Goal: Task Accomplishment & Management: Complete application form

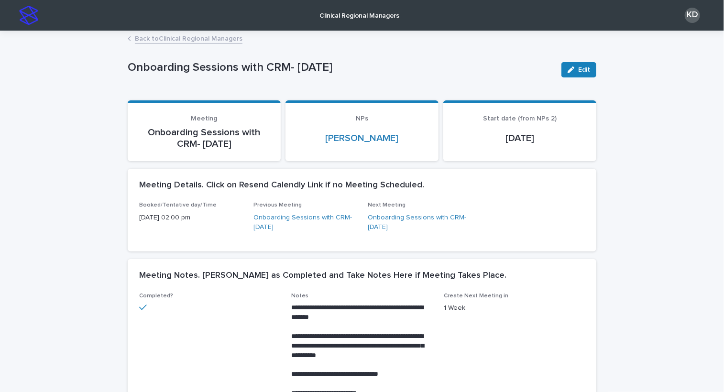
click at [197, 39] on link "Back to Clinical Regional Managers" at bounding box center [189, 38] width 108 height 11
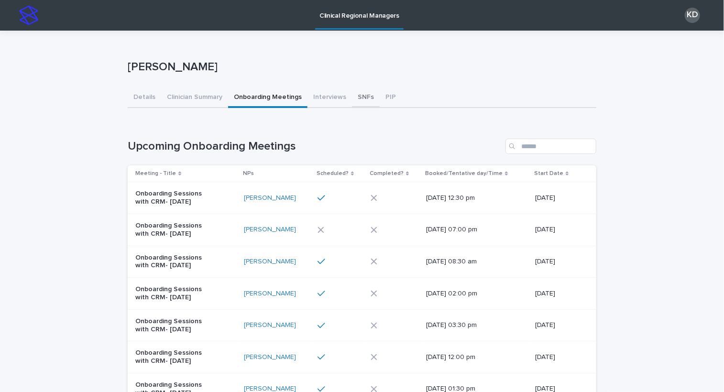
click at [359, 97] on button "SNFs" at bounding box center [366, 98] width 28 height 20
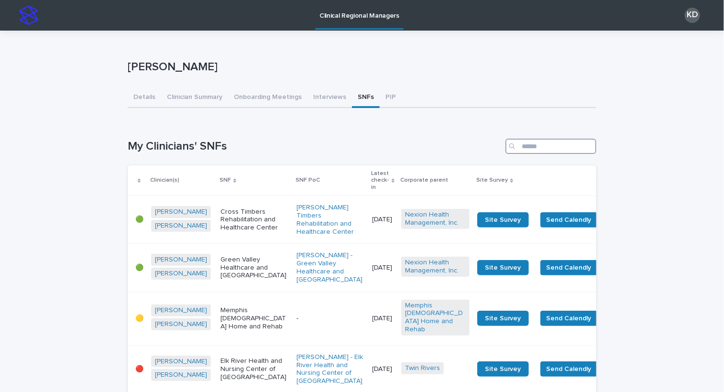
click at [547, 146] on input "Search" at bounding box center [550, 146] width 91 height 15
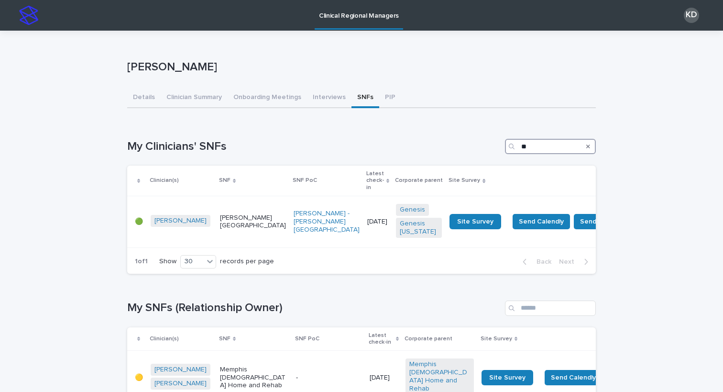
type input "*"
click at [248, 99] on button "Onboarding Meetings" at bounding box center [267, 98] width 79 height 20
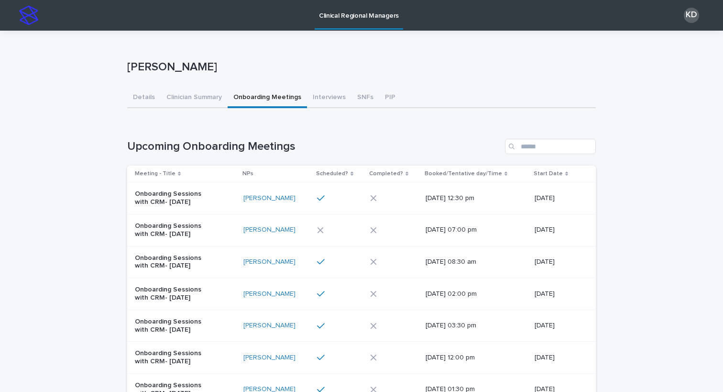
click at [545, 138] on div "Loading... Saving… Upcoming Onboarding Meetings Meeting - Title NPs Scheduled? …" at bounding box center [361, 327] width 469 height 415
click at [549, 142] on input "Search" at bounding box center [550, 146] width 91 height 15
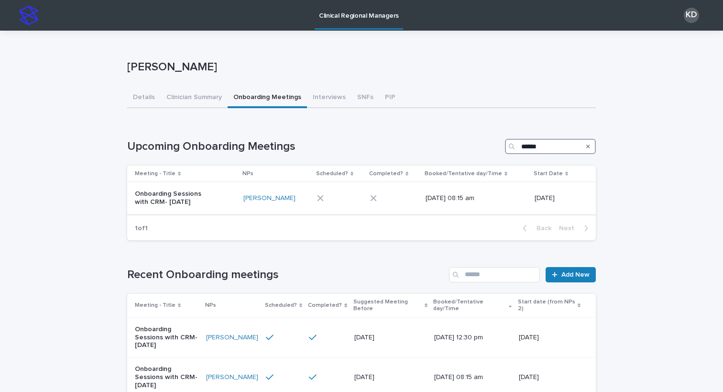
type input "******"
click at [198, 198] on p "Onboarding Sessions with CRM- [DATE]" at bounding box center [175, 198] width 80 height 16
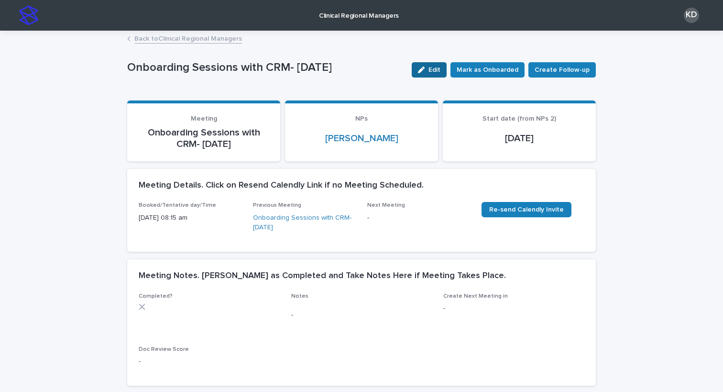
click at [431, 67] on button "Edit" at bounding box center [429, 69] width 35 height 15
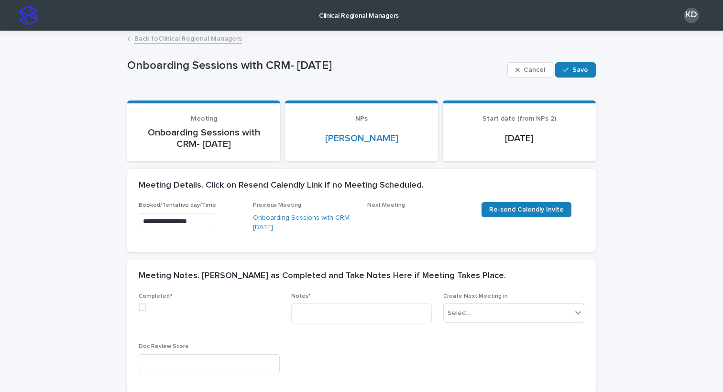
click at [142, 309] on span at bounding box center [143, 307] width 8 height 8
click at [324, 309] on textarea at bounding box center [361, 313] width 141 height 21
paste textarea "**********"
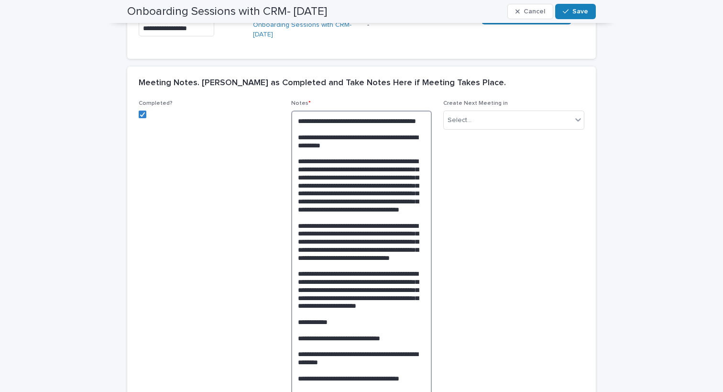
scroll to position [96, 0]
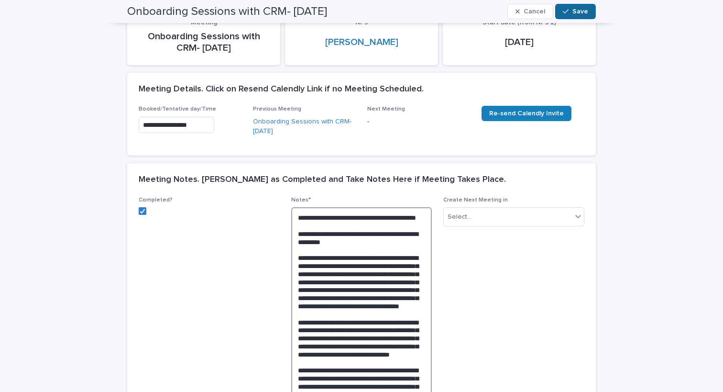
type textarea "**********"
click at [569, 4] on button "Save" at bounding box center [575, 11] width 41 height 15
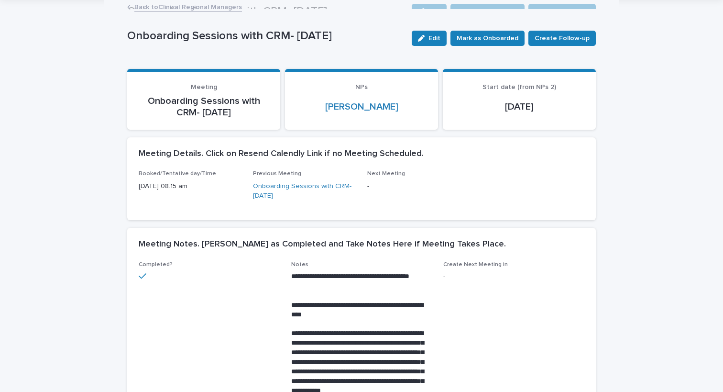
scroll to position [0, 0]
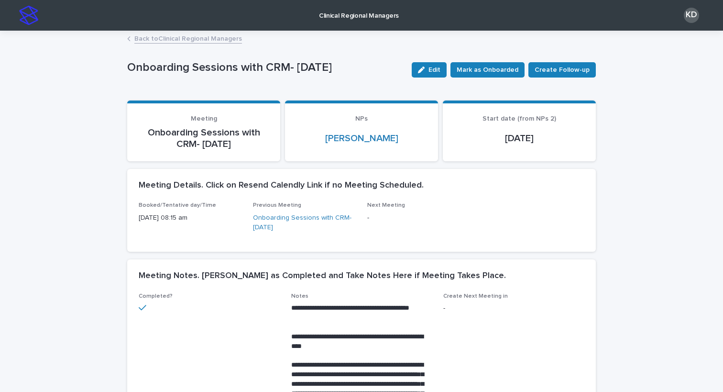
click at [150, 38] on link "Back to Clinical Regional Managers" at bounding box center [188, 38] width 108 height 11
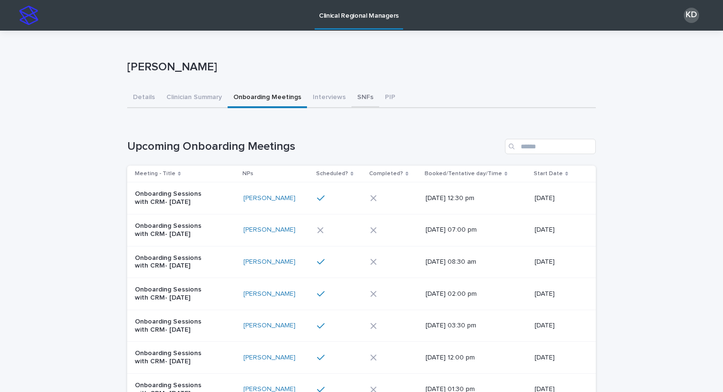
click at [355, 101] on button "SNFs" at bounding box center [365, 98] width 28 height 20
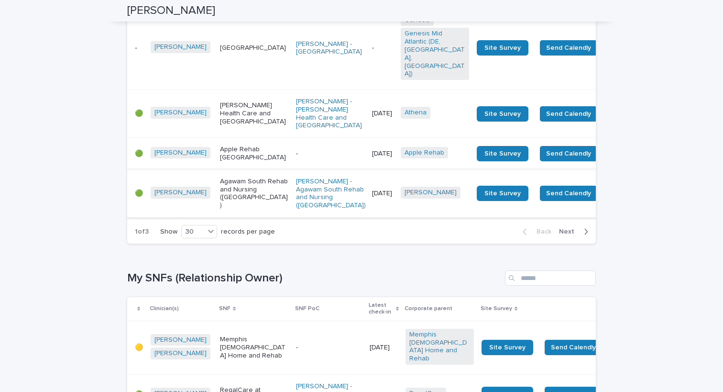
scroll to position [1387, 0]
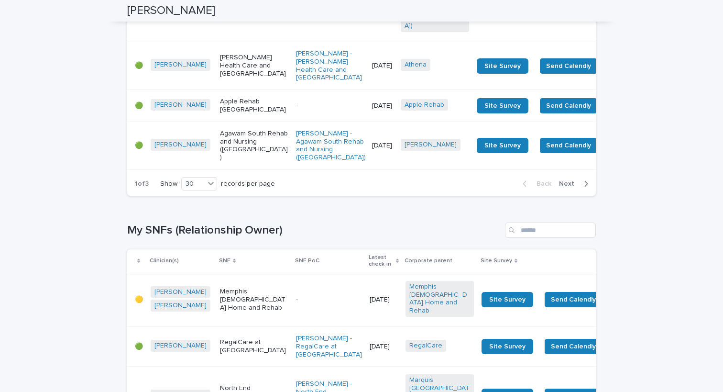
click at [220, 81] on div "[PERSON_NAME] Health Care and [GEOGRAPHIC_DATA]" at bounding box center [254, 66] width 68 height 32
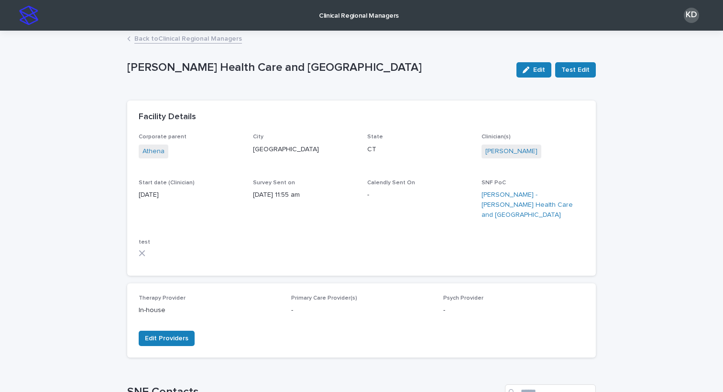
click at [169, 37] on link "Back to Clinical Regional Managers" at bounding box center [188, 38] width 108 height 11
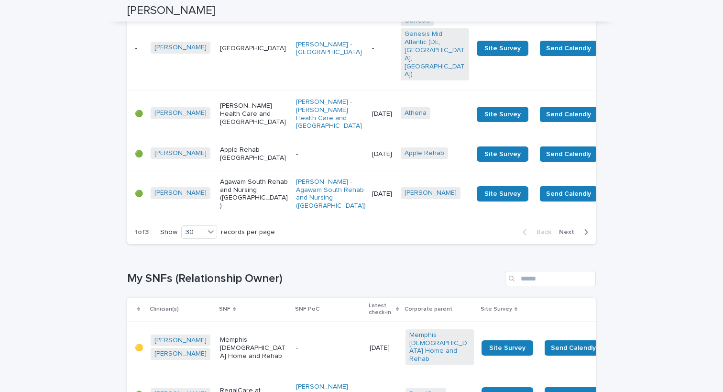
scroll to position [1339, 0]
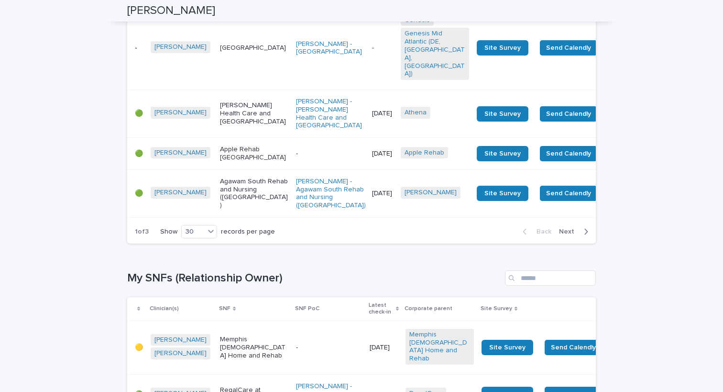
click at [574, 235] on span "Next" at bounding box center [569, 231] width 21 height 7
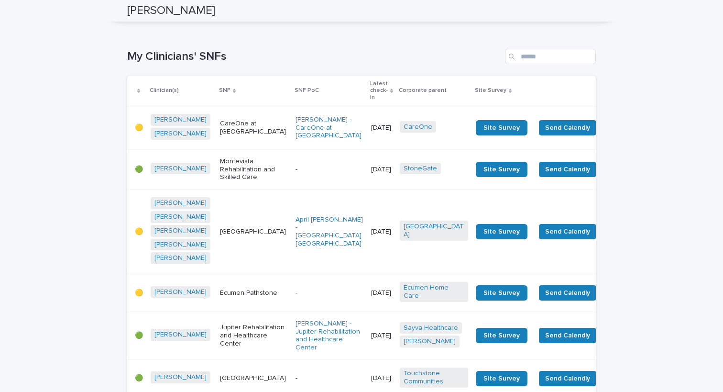
scroll to position [0, 0]
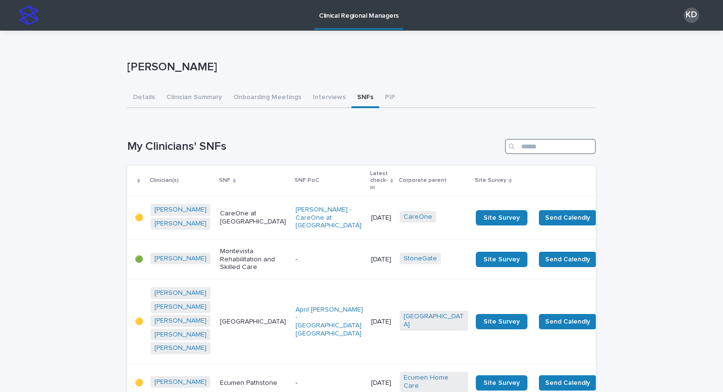
click at [542, 141] on input "Search" at bounding box center [550, 146] width 91 height 15
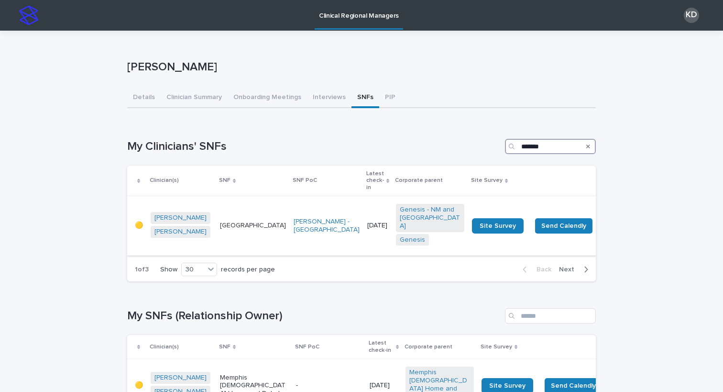
type input "*******"
click at [247, 230] on p "[GEOGRAPHIC_DATA]" at bounding box center [253, 225] width 66 height 8
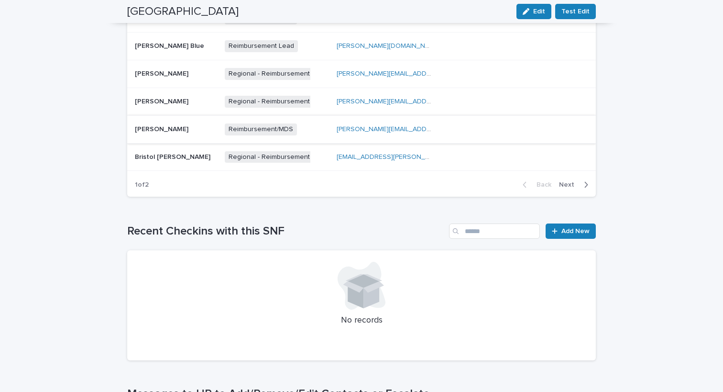
scroll to position [454, 0]
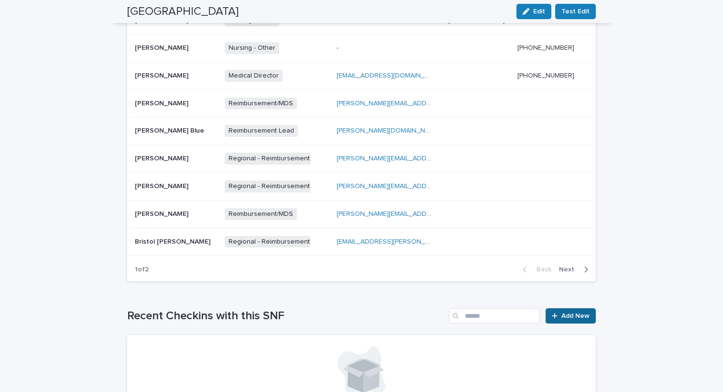
click at [579, 315] on span "Add New" at bounding box center [575, 315] width 28 height 7
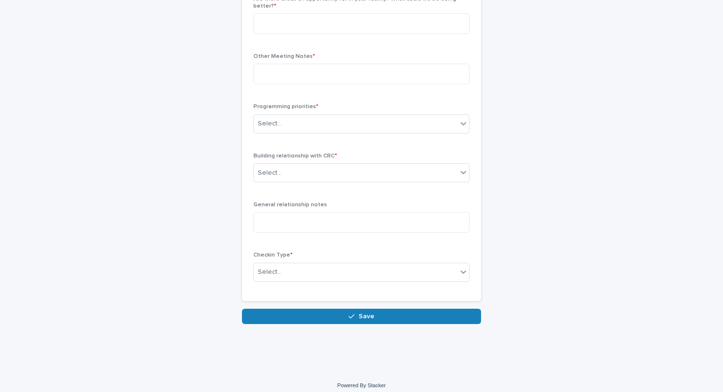
scroll to position [60, 0]
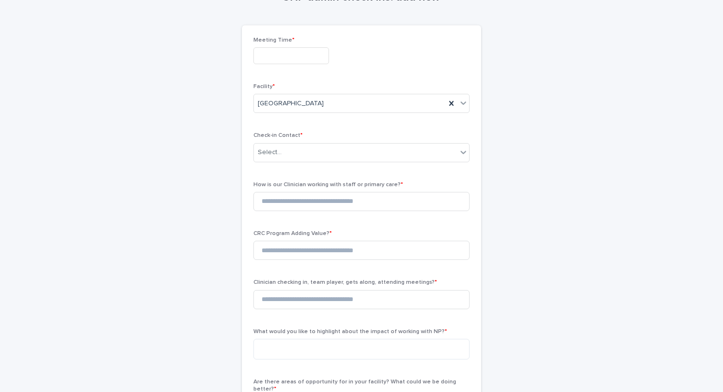
click at [272, 55] on input "text" at bounding box center [291, 55] width 76 height 17
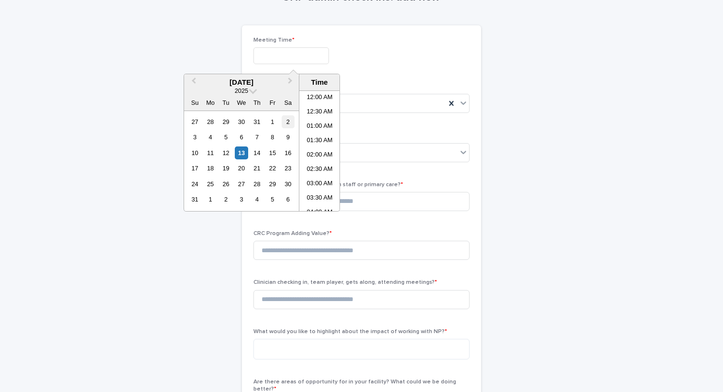
scroll to position [220, 0]
click at [318, 142] on li "09:00 AM" at bounding box center [319, 136] width 41 height 14
type input "**********"
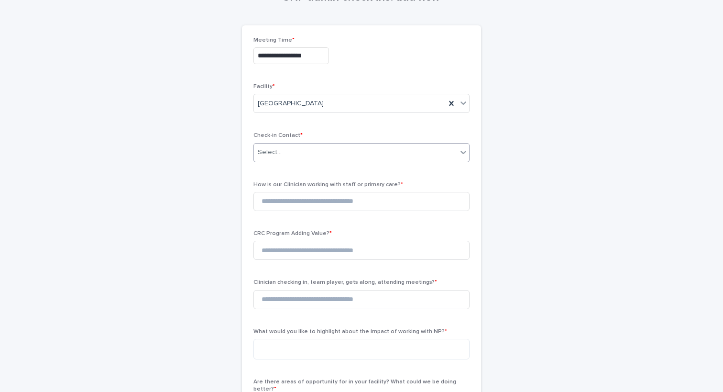
click at [300, 151] on div "Select..." at bounding box center [355, 152] width 203 height 16
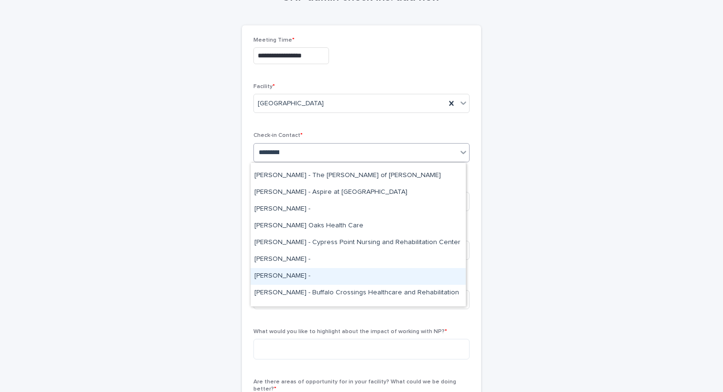
scroll to position [0, 0]
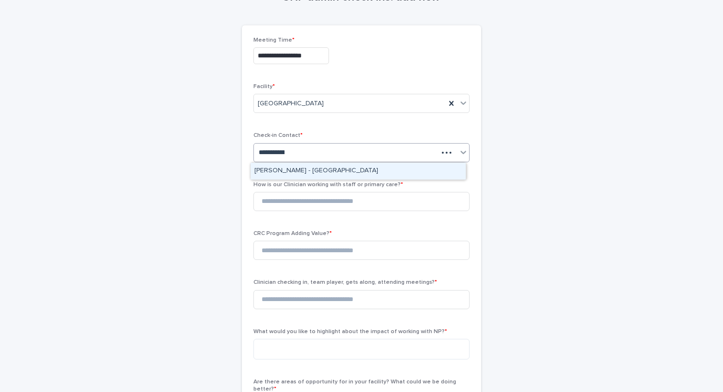
type input "**********"
click at [318, 165] on div "[PERSON_NAME] - [GEOGRAPHIC_DATA]" at bounding box center [358, 171] width 215 height 17
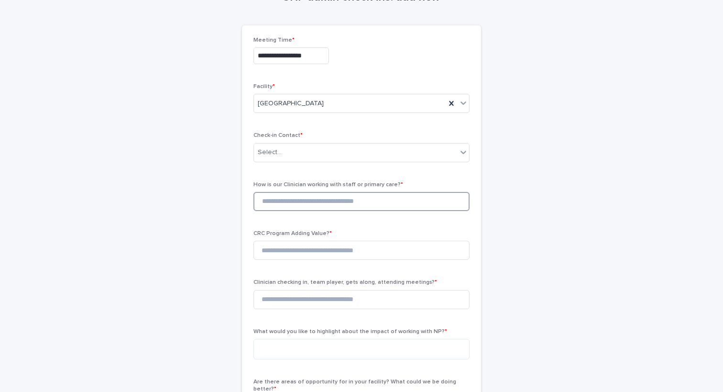
click at [304, 206] on input at bounding box center [361, 201] width 216 height 19
type input "*"
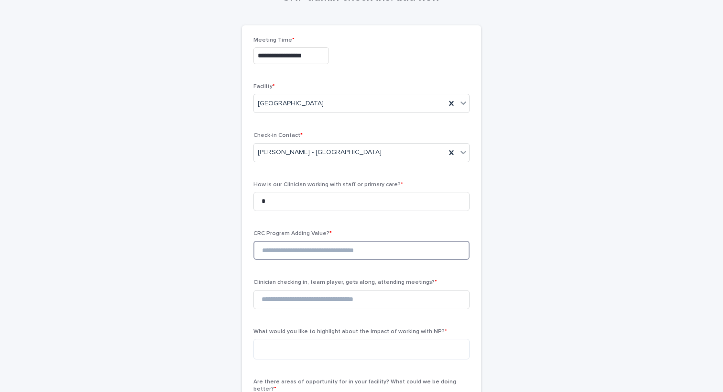
click at [279, 255] on input at bounding box center [361, 250] width 216 height 19
type input "*"
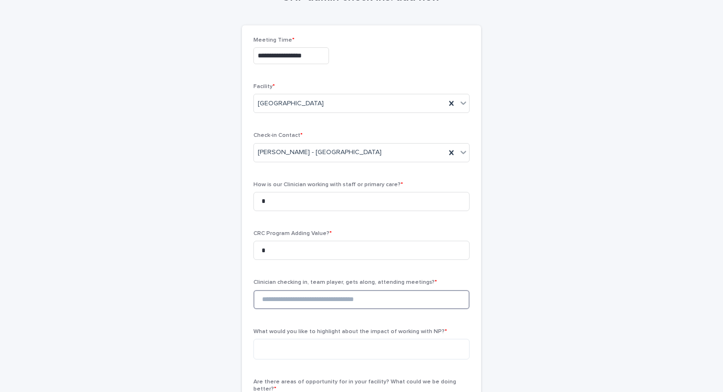
click at [288, 307] on input at bounding box center [361, 299] width 216 height 19
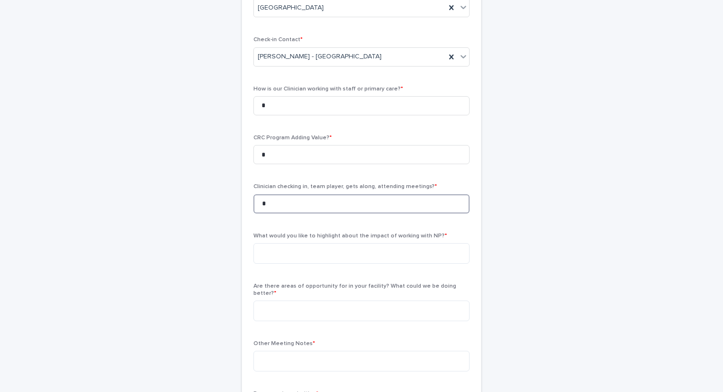
type input "*"
click at [316, 265] on div "What would you like to highlight about the impact of working with NP? *" at bounding box center [361, 251] width 216 height 39
click at [312, 250] on textarea at bounding box center [361, 253] width 216 height 21
click at [341, 253] on textarea "****" at bounding box center [361, 253] width 216 height 21
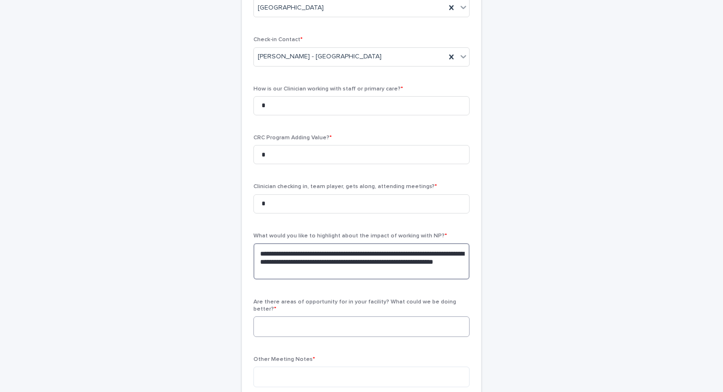
type textarea "**********"
click at [308, 318] on textarea at bounding box center [361, 326] width 216 height 21
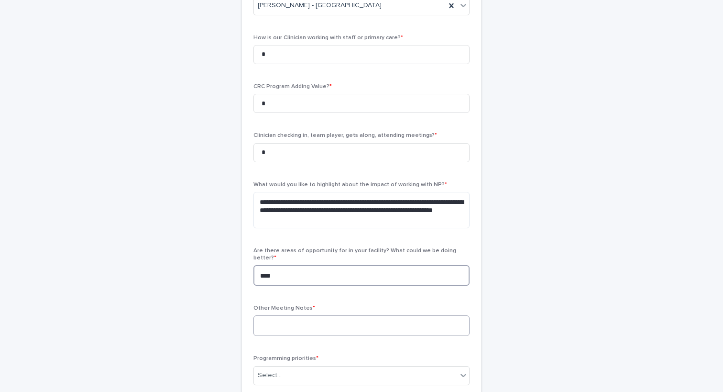
scroll to position [252, 0]
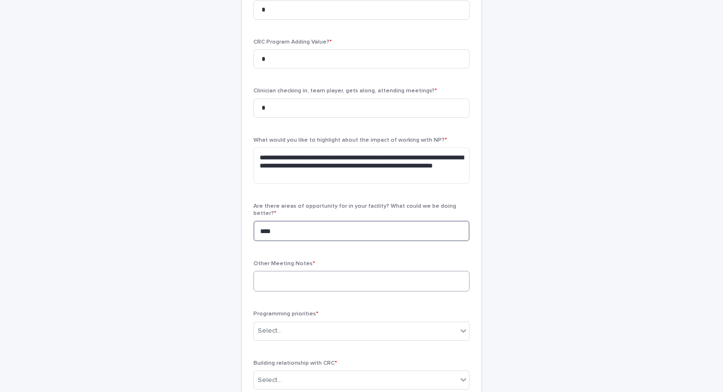
type textarea "****"
click at [285, 280] on textarea at bounding box center [361, 281] width 216 height 21
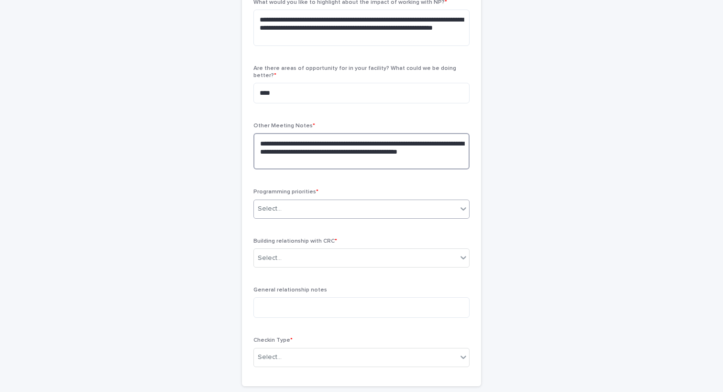
scroll to position [395, 0]
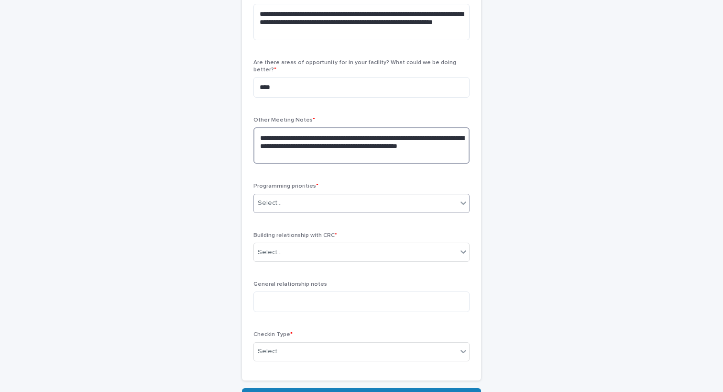
type textarea "**********"
click at [294, 195] on div "Select..." at bounding box center [355, 203] width 203 height 16
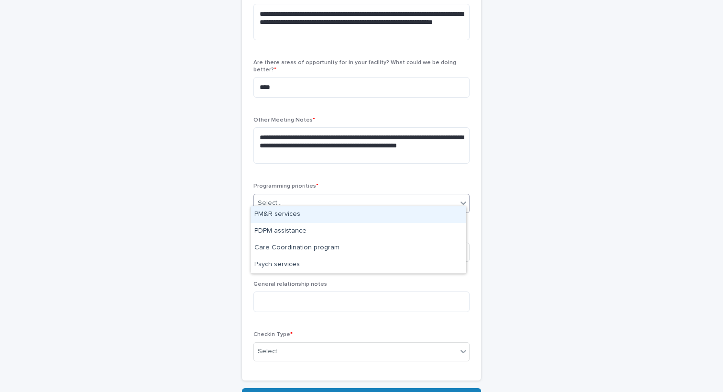
click at [294, 214] on div "PM&R services" at bounding box center [358, 214] width 215 height 17
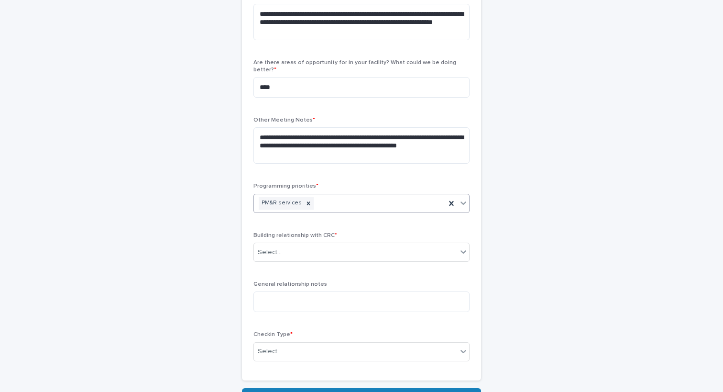
click at [317, 261] on div "Building relationship with CRC * Select..." at bounding box center [361, 250] width 216 height 37
click at [315, 250] on div "Select..." at bounding box center [355, 252] width 203 height 16
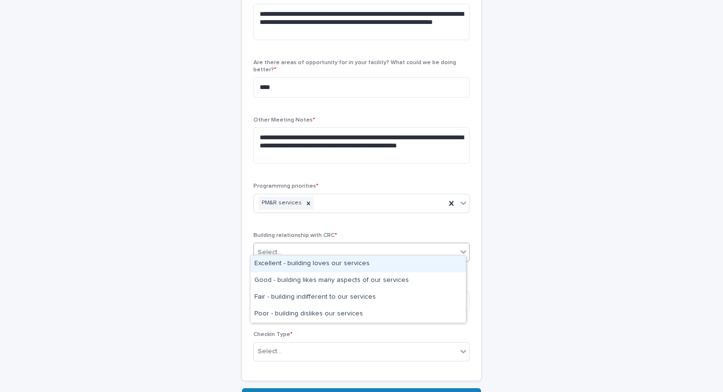
click at [332, 256] on div "Excellent - building loves our services" at bounding box center [358, 263] width 215 height 17
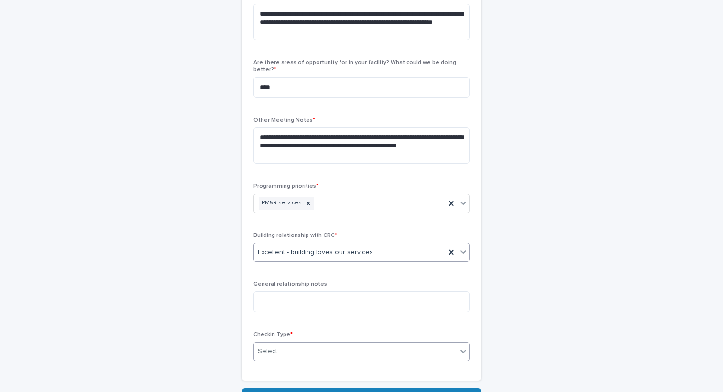
click at [318, 343] on div "Select..." at bounding box center [355, 351] width 203 height 16
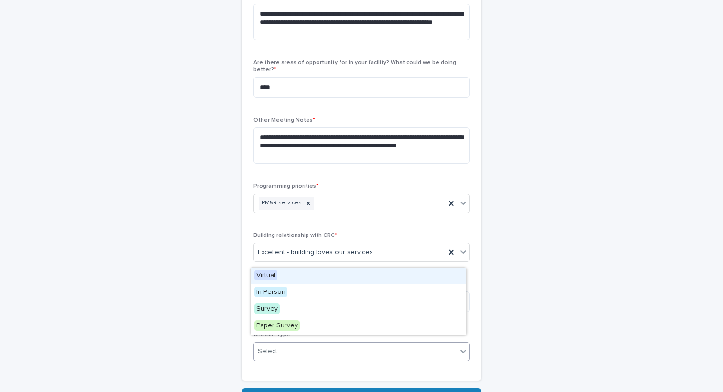
click at [323, 279] on div "Virtual" at bounding box center [358, 275] width 215 height 17
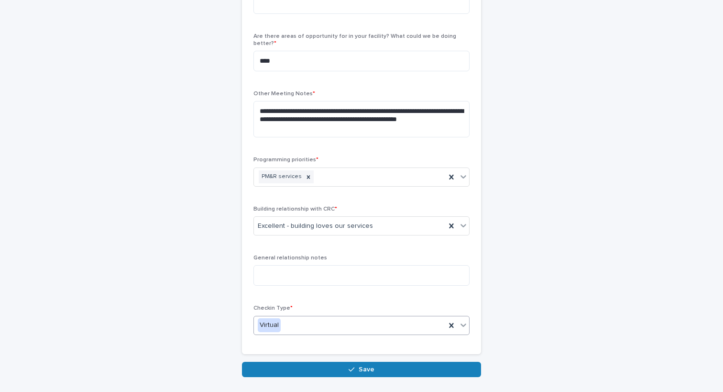
scroll to position [443, 0]
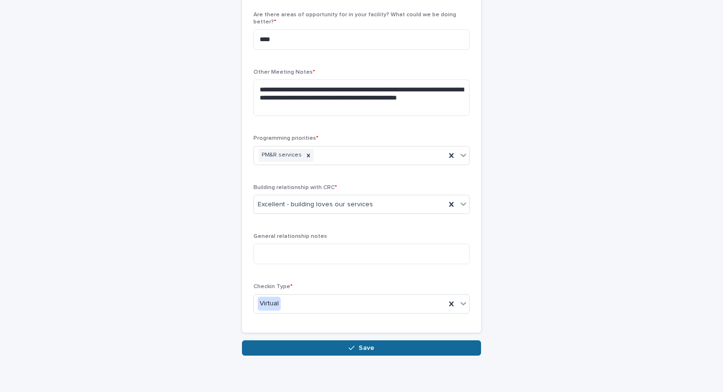
click at [379, 340] on button "Save" at bounding box center [361, 347] width 239 height 15
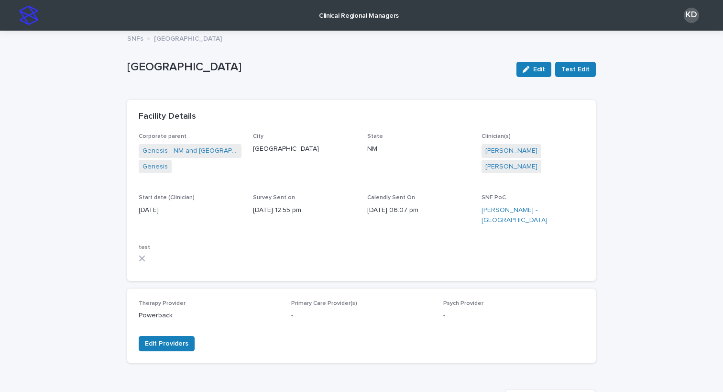
click at [24, 14] on img at bounding box center [28, 15] width 19 height 19
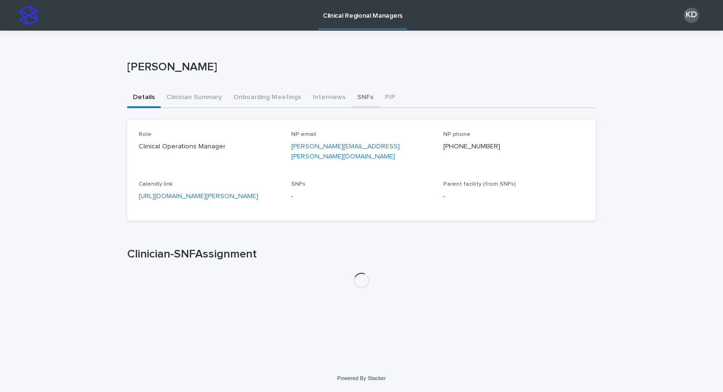
click at [364, 101] on button "SNFs" at bounding box center [365, 98] width 28 height 20
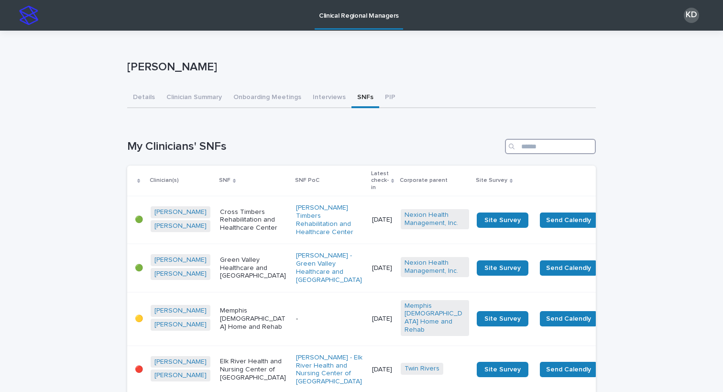
click at [568, 146] on input "Search" at bounding box center [550, 146] width 91 height 15
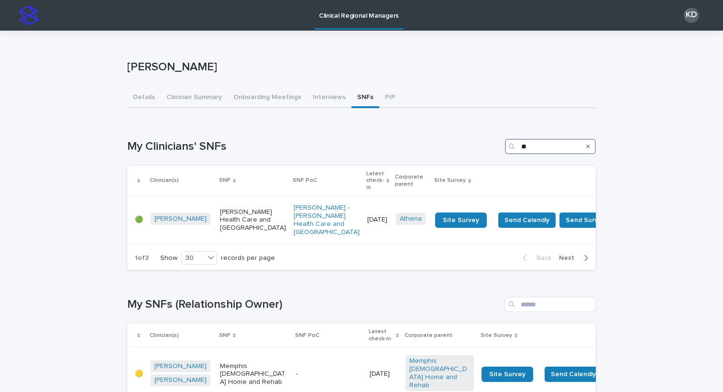
type input "*"
type input "*****"
click at [220, 236] on div "[PERSON_NAME] Health Care and [GEOGRAPHIC_DATA]" at bounding box center [253, 220] width 66 height 32
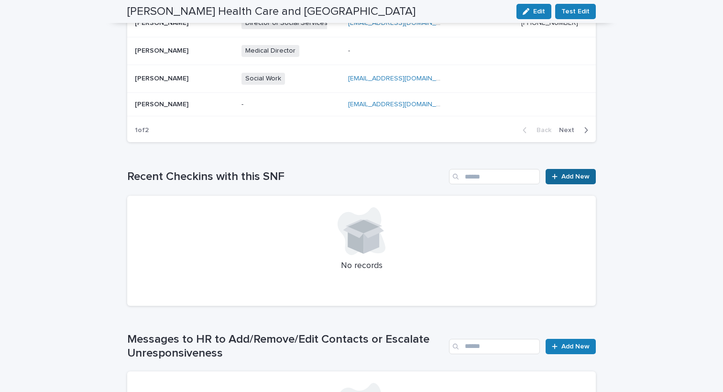
click at [582, 171] on link "Add New" at bounding box center [571, 176] width 50 height 15
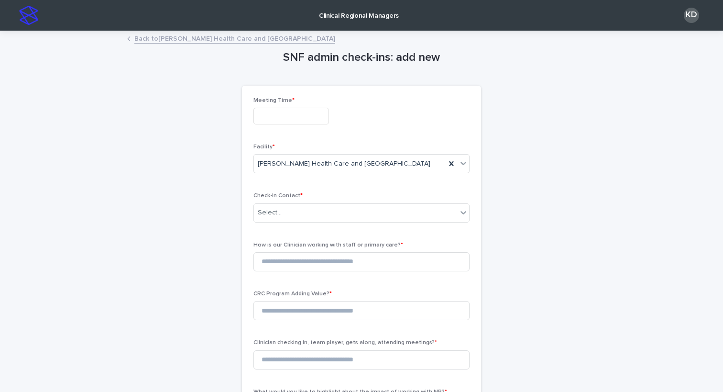
click at [284, 115] on input "text" at bounding box center [291, 116] width 76 height 17
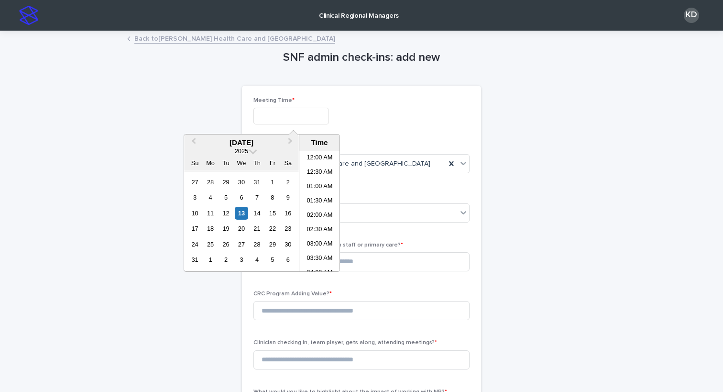
scroll to position [220, 0]
click at [325, 194] on li "09:00 AM" at bounding box center [319, 196] width 41 height 14
type input "**********"
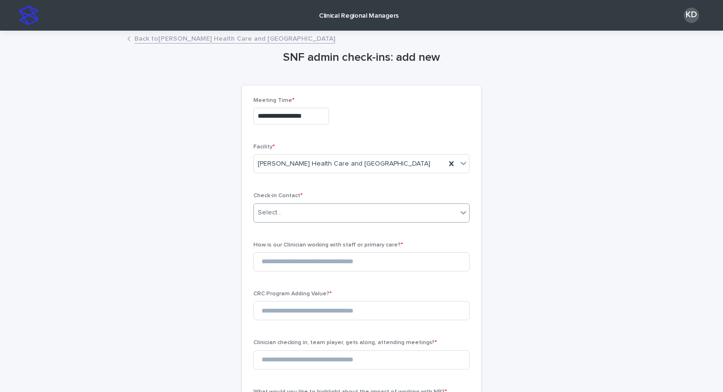
click at [306, 208] on div "Select..." at bounding box center [355, 213] width 203 height 16
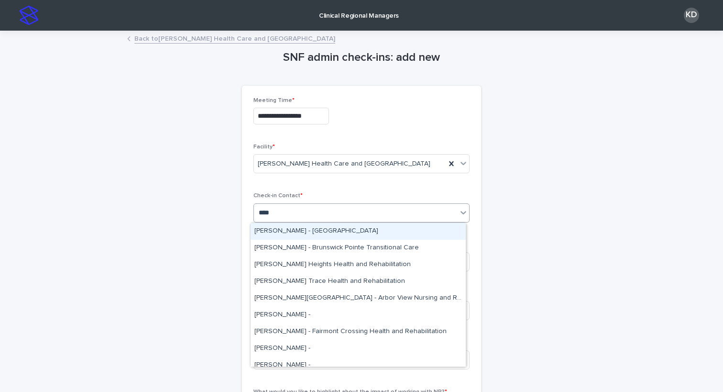
type input "*****"
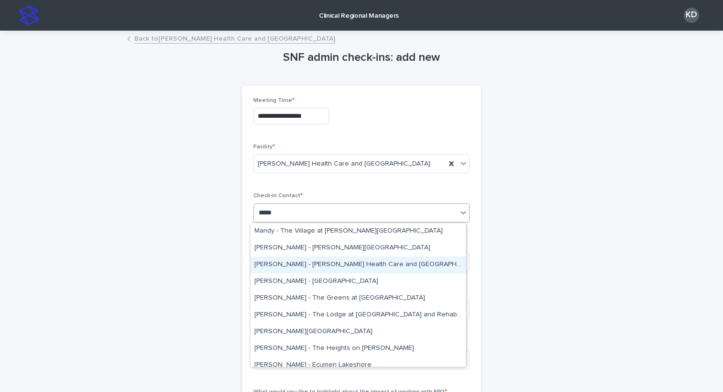
click at [332, 268] on div "[PERSON_NAME] - [PERSON_NAME] Health Care and [GEOGRAPHIC_DATA]" at bounding box center [358, 264] width 215 height 17
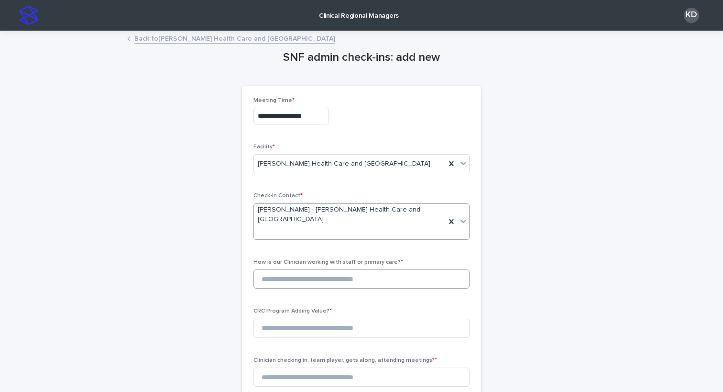
click at [328, 264] on span "How is our Clinician working with staff or primary care? *" at bounding box center [328, 262] width 150 height 6
click at [326, 279] on input at bounding box center [361, 278] width 216 height 19
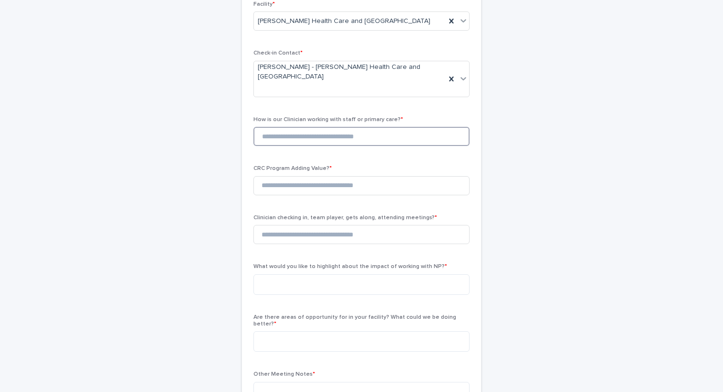
scroll to position [143, 0]
type input "*"
click at [295, 185] on input at bounding box center [361, 184] width 216 height 19
type input "*"
click at [285, 235] on input at bounding box center [361, 233] width 216 height 19
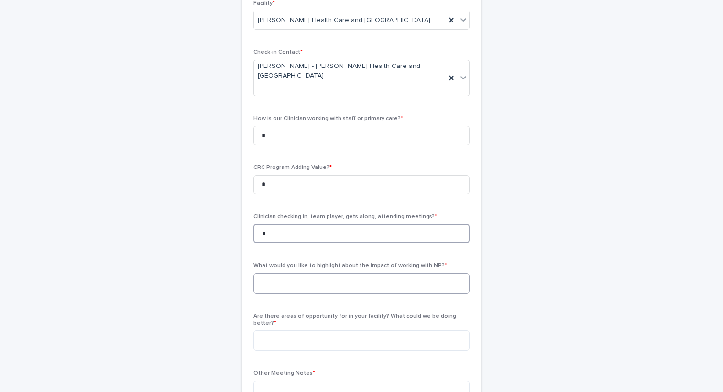
type input "*"
click at [326, 291] on textarea at bounding box center [361, 283] width 216 height 21
type textarea "*"
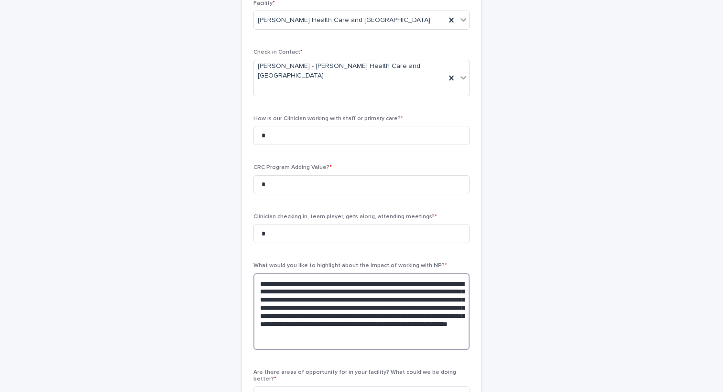
click at [341, 339] on textarea "**********" at bounding box center [361, 311] width 216 height 77
paste textarea "**********"
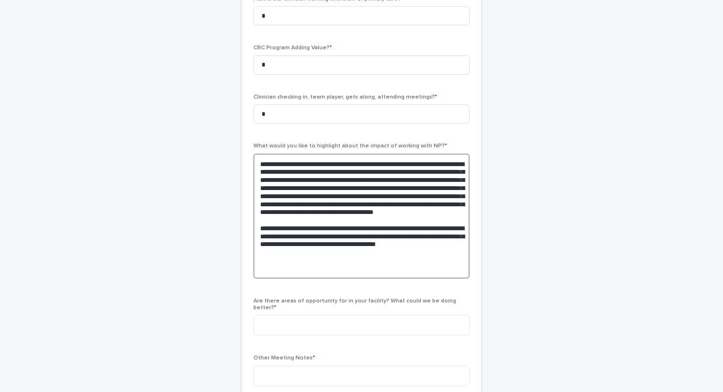
scroll to position [335, 0]
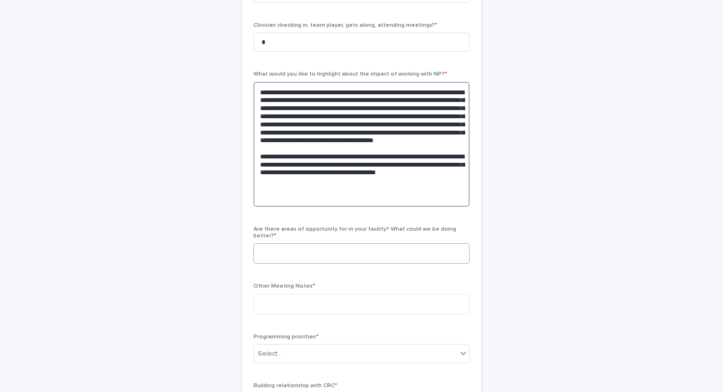
type textarea "**********"
click at [312, 244] on textarea at bounding box center [361, 253] width 216 height 21
type textarea "*********"
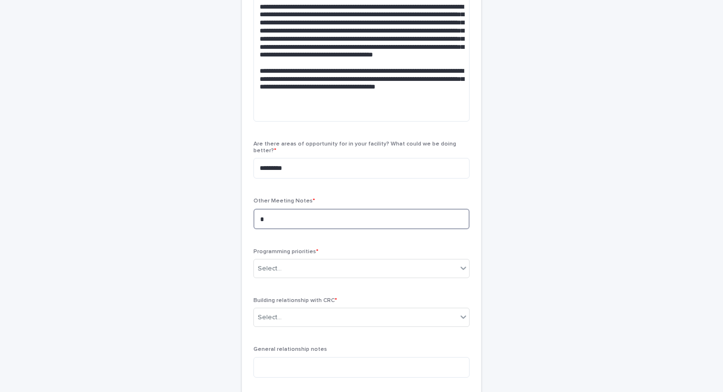
scroll to position [430, 0]
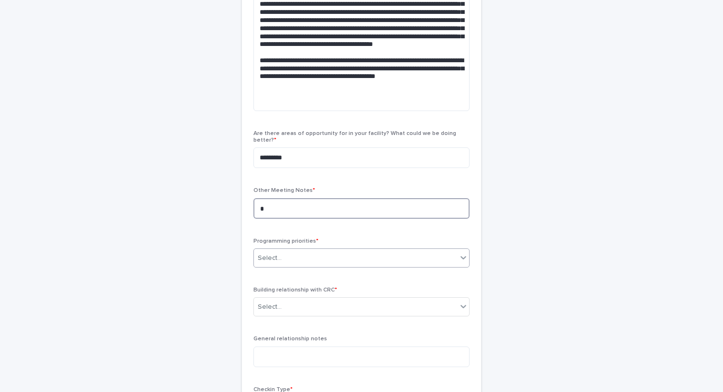
type textarea "*"
click at [298, 250] on div "Select..." at bounding box center [355, 258] width 203 height 16
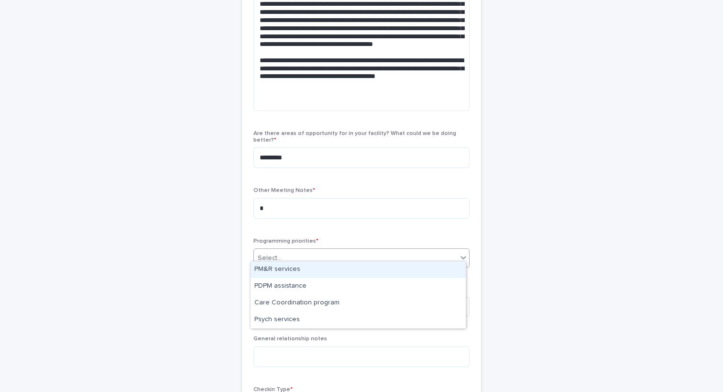
click at [304, 273] on div "PM&R services" at bounding box center [358, 269] width 215 height 17
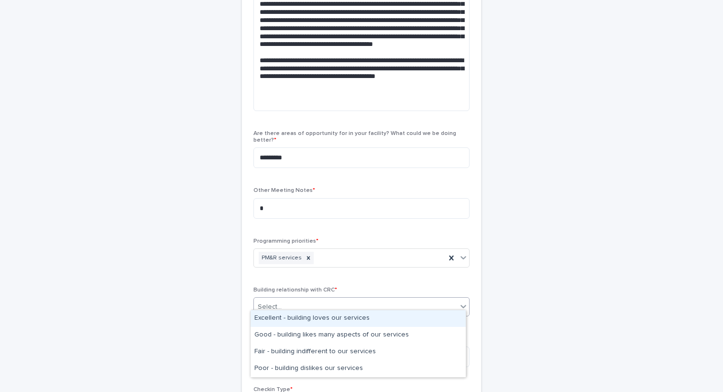
click at [313, 299] on div "Select..." at bounding box center [355, 307] width 203 height 16
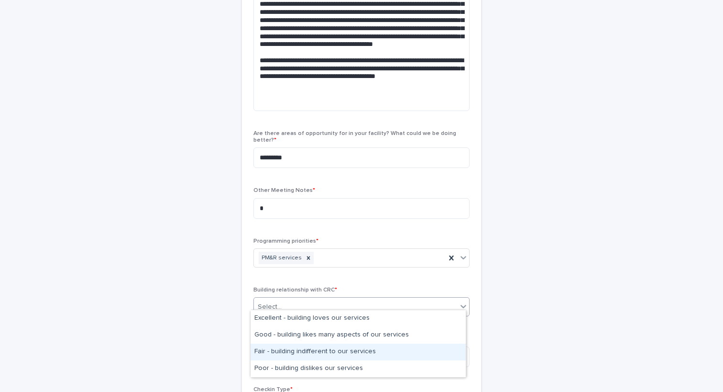
click at [300, 356] on div "Fair - building indifferent to our services" at bounding box center [358, 351] width 215 height 17
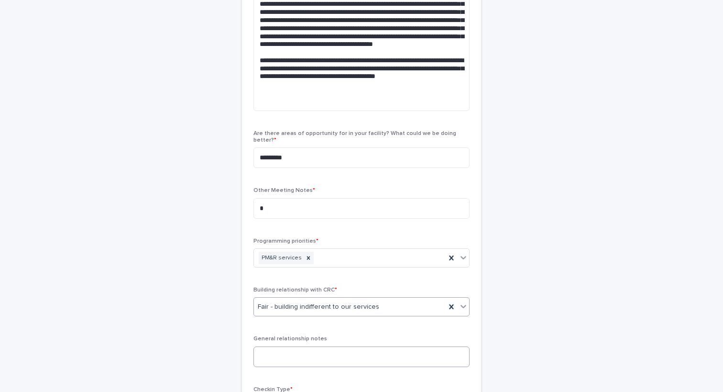
scroll to position [478, 0]
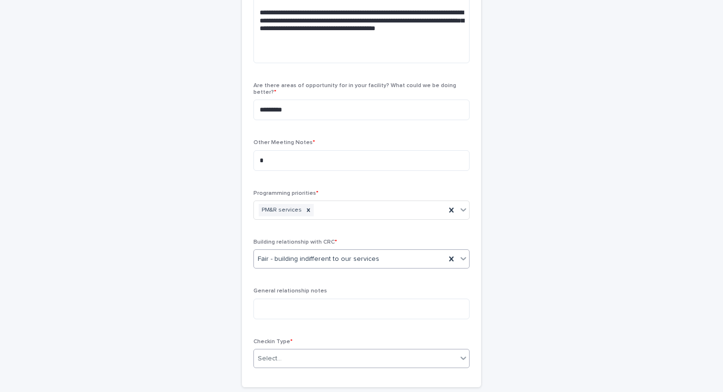
click at [295, 350] on div "Select..." at bounding box center [355, 358] width 203 height 16
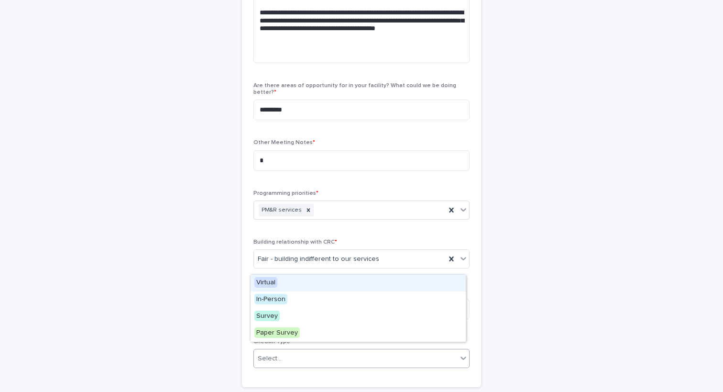
click at [307, 287] on div "Virtual" at bounding box center [358, 282] width 215 height 17
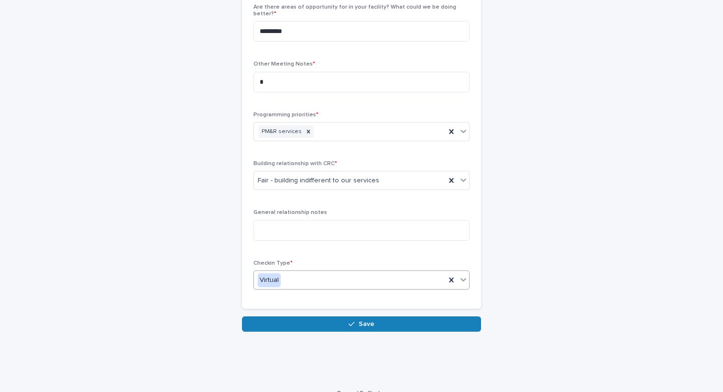
scroll to position [565, 0]
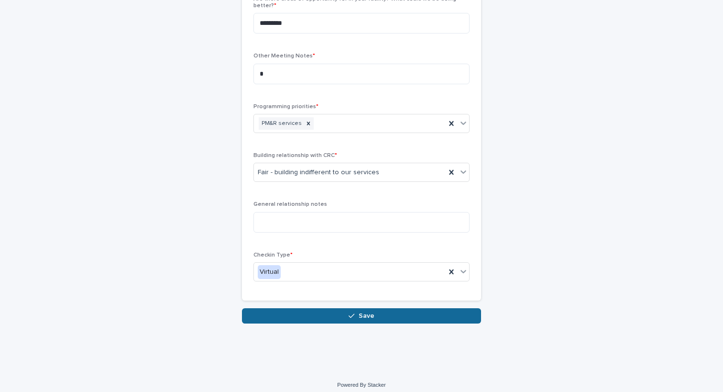
click at [438, 309] on button "Save" at bounding box center [361, 315] width 239 height 15
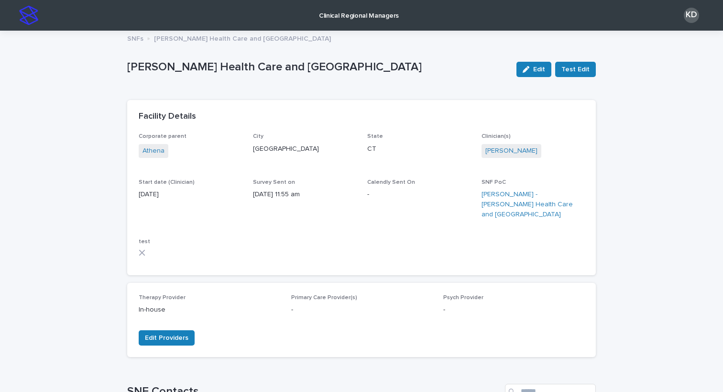
click at [20, 16] on img at bounding box center [28, 15] width 19 height 19
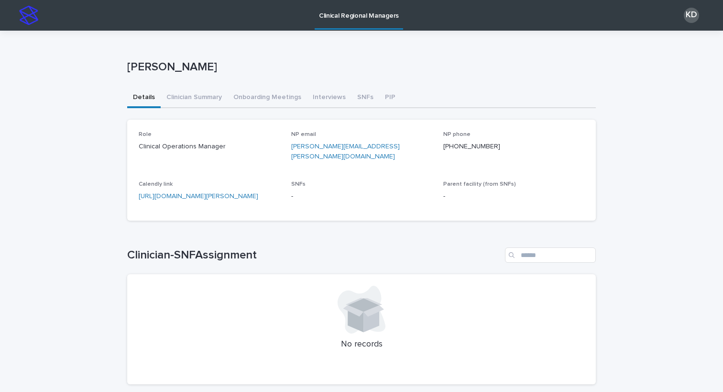
click at [595, 204] on div "Loading... Saving… Loading... Saving… [PERSON_NAME] [PERSON_NAME] Sorry, there …" at bounding box center [361, 223] width 478 height 385
click at [203, 93] on button "Clinician Summary" at bounding box center [194, 98] width 67 height 20
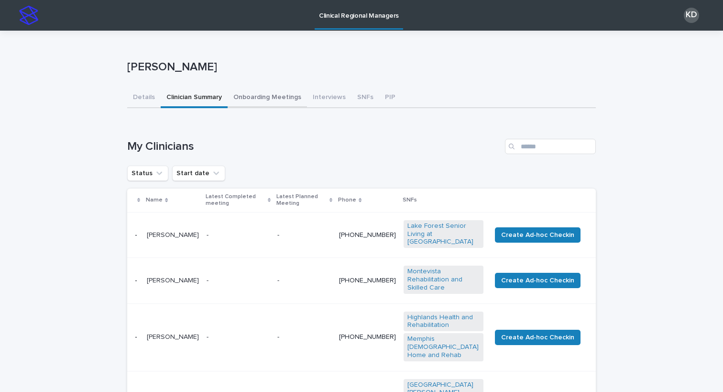
click at [249, 94] on button "Onboarding Meetings" at bounding box center [267, 98] width 79 height 20
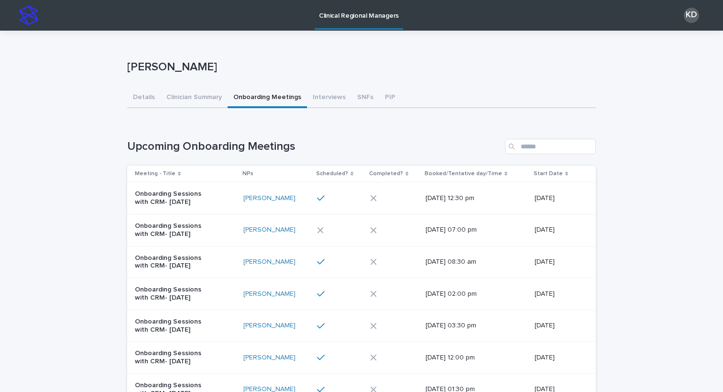
click at [289, 66] on p "[PERSON_NAME]" at bounding box center [359, 67] width 465 height 14
